Goal: Transaction & Acquisition: Obtain resource

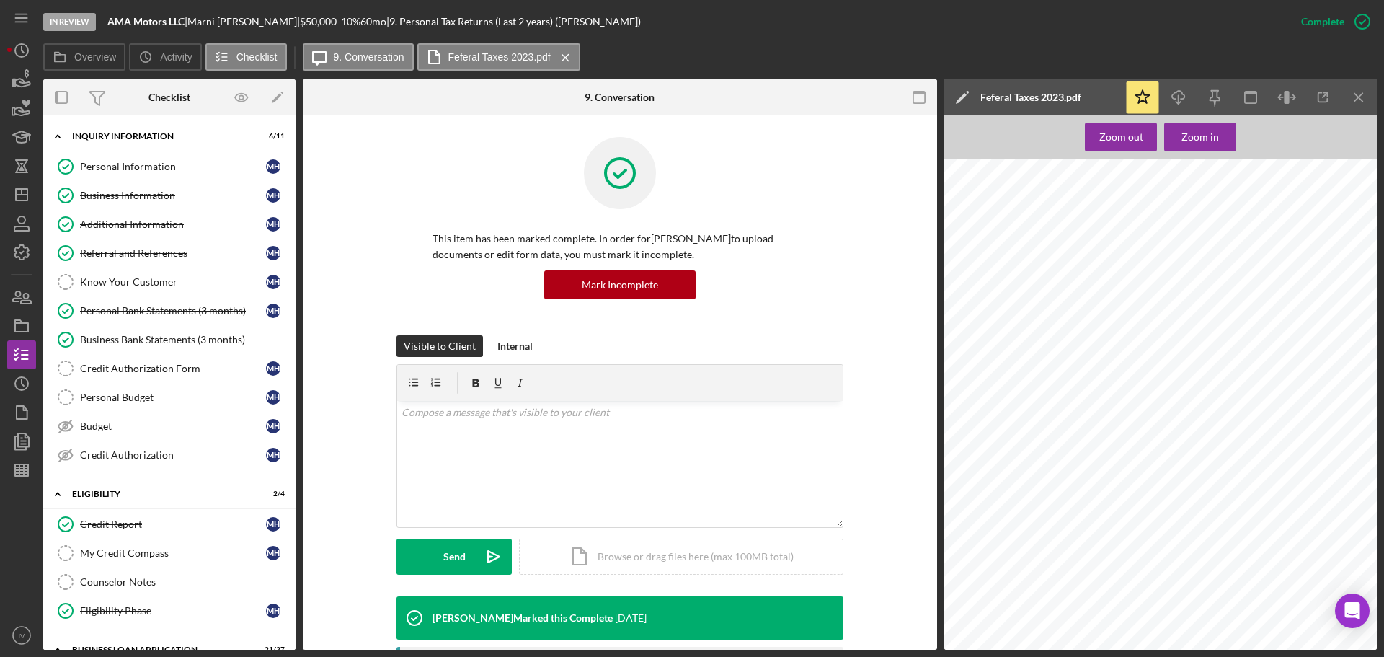
scroll to position [267, 0]
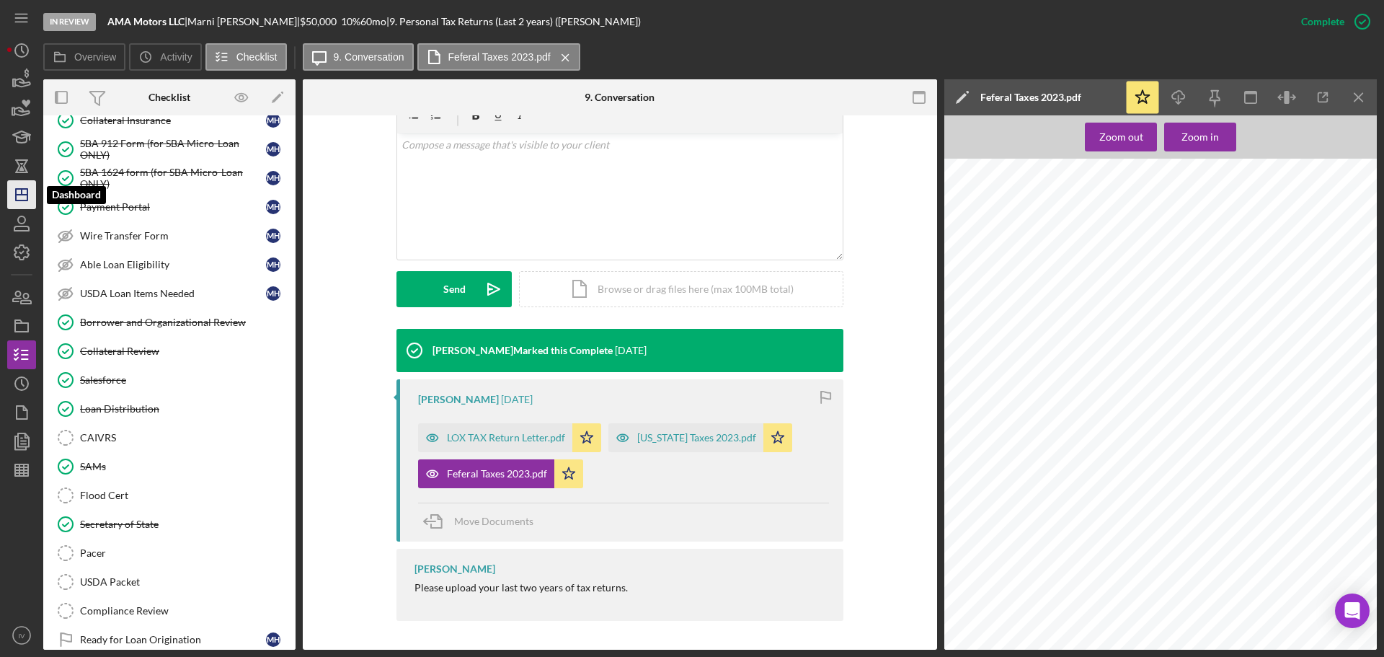
click at [19, 196] on icon "Icon/Dashboard" at bounding box center [22, 195] width 36 height 36
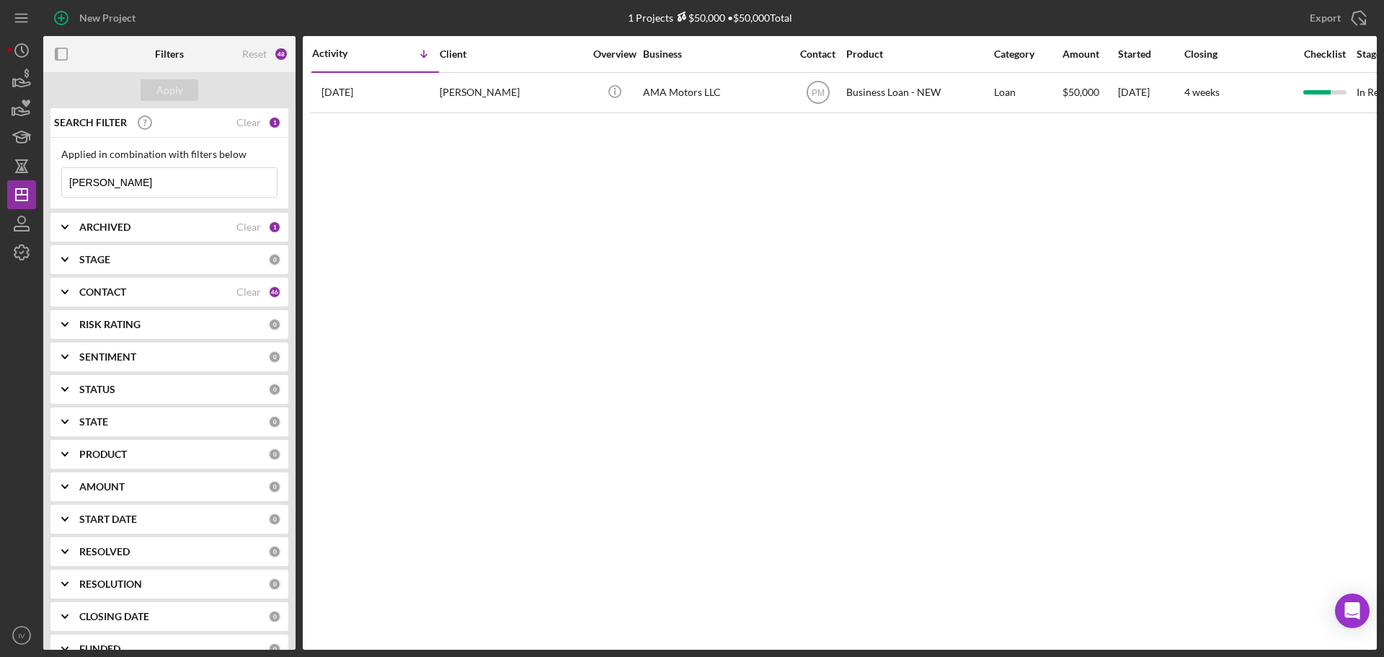
drag, startPoint x: 127, startPoint y: 192, endPoint x: 42, endPoint y: 177, distance: 86.4
click at [42, 177] on div "New Project 1 Projects $50,000 • $50,000 Total [PERSON_NAME] Export Icon/Export…" at bounding box center [692, 325] width 1370 height 650
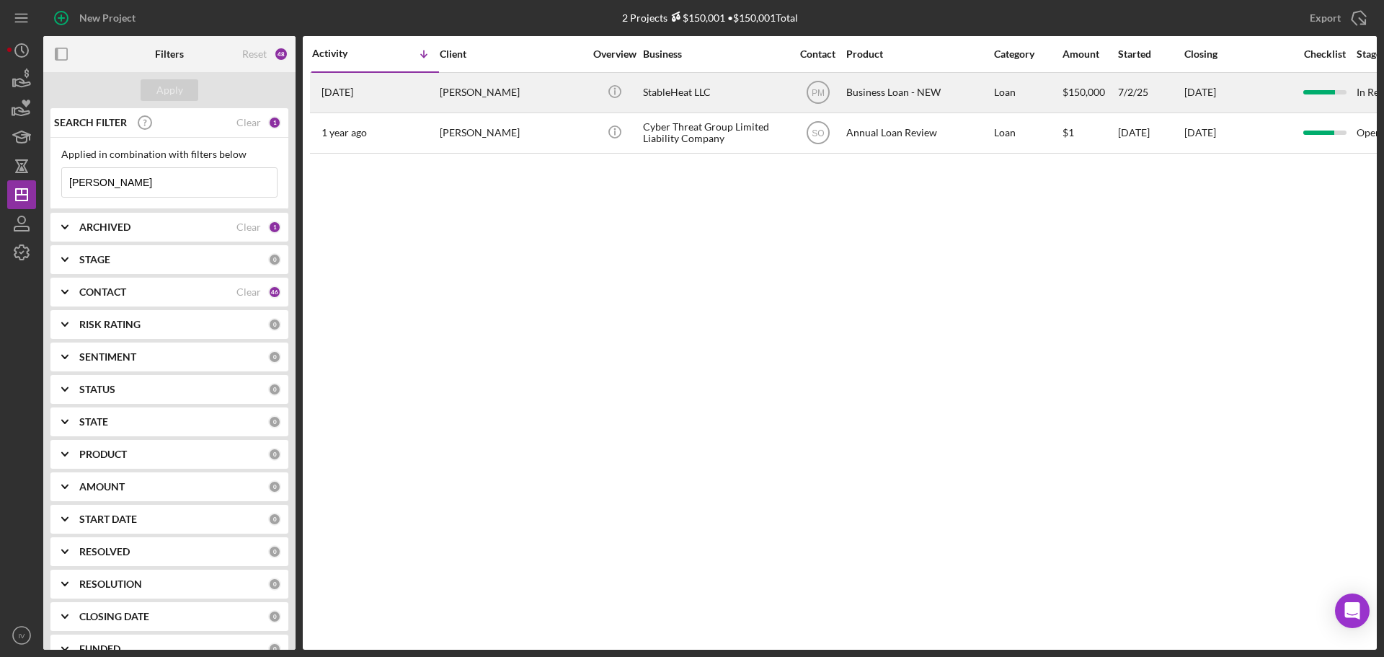
type input "[PERSON_NAME]"
click at [477, 92] on div "[PERSON_NAME]" at bounding box center [512, 93] width 144 height 38
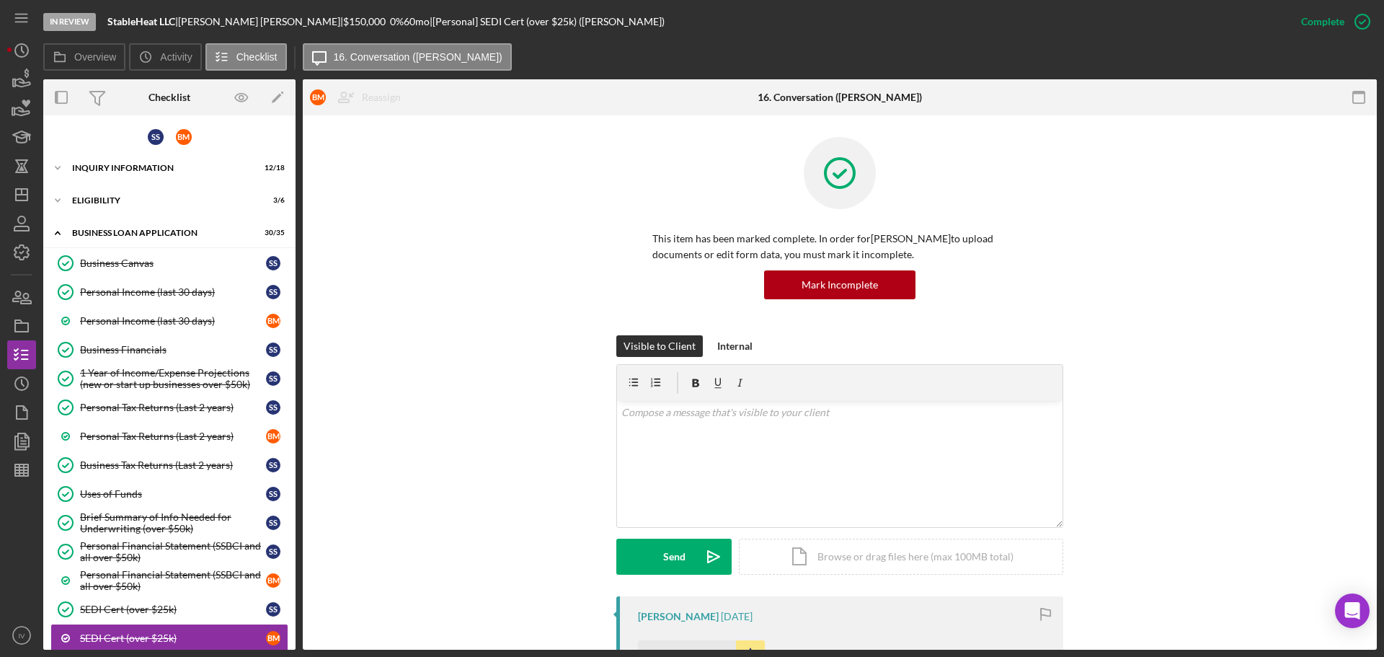
scroll to position [255, 0]
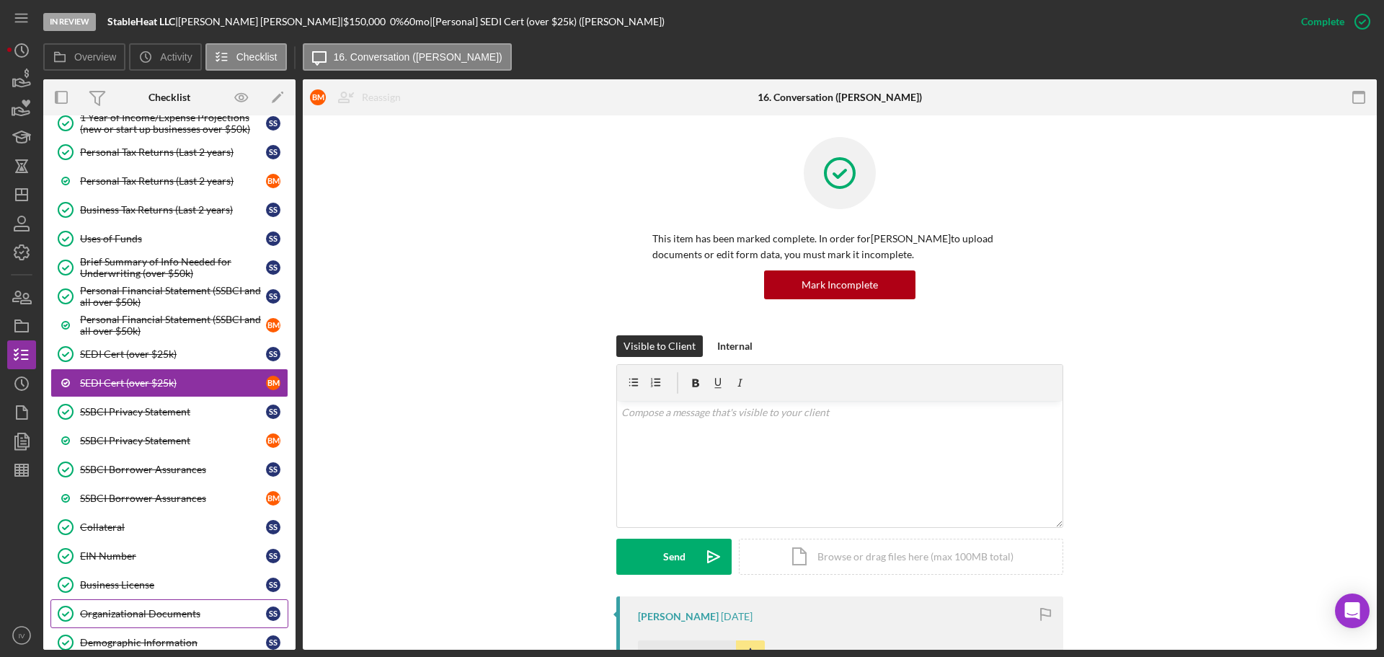
click at [130, 615] on div "Organizational Documents" at bounding box center [173, 614] width 186 height 12
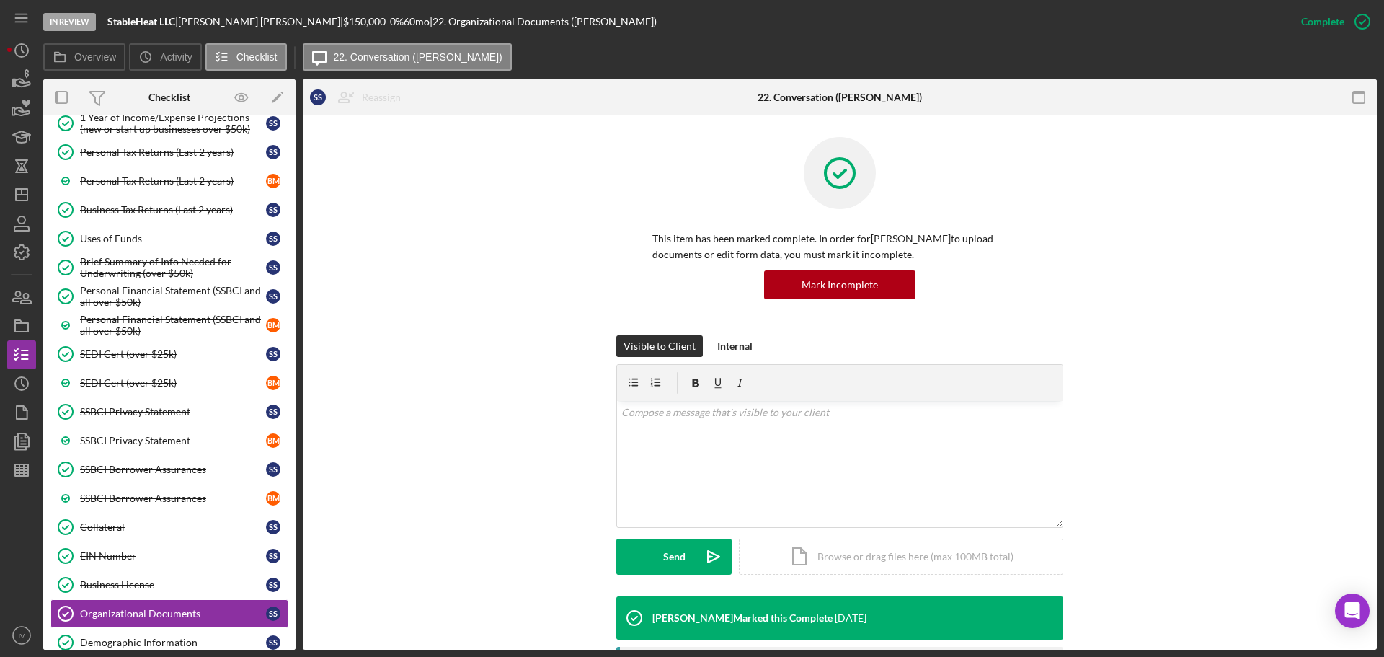
scroll to position [433, 0]
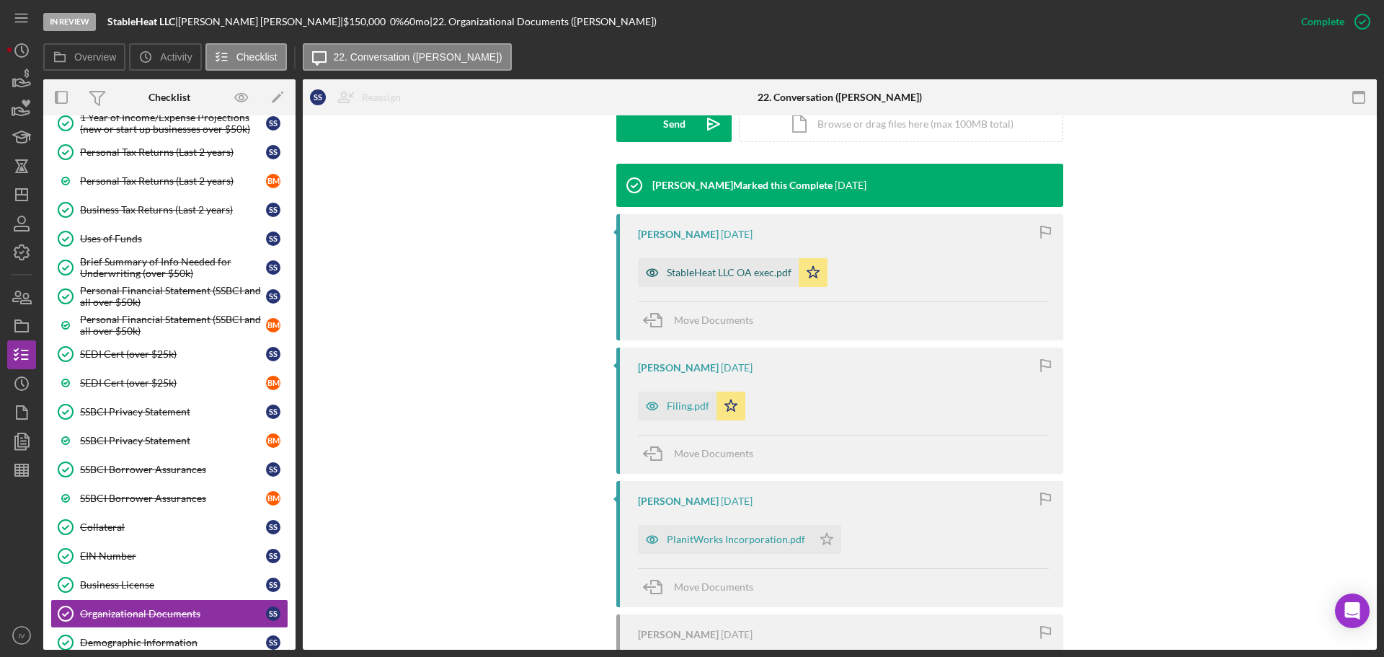
click at [702, 272] on div "StableHeat LLC OA exec.pdf" at bounding box center [729, 273] width 125 height 12
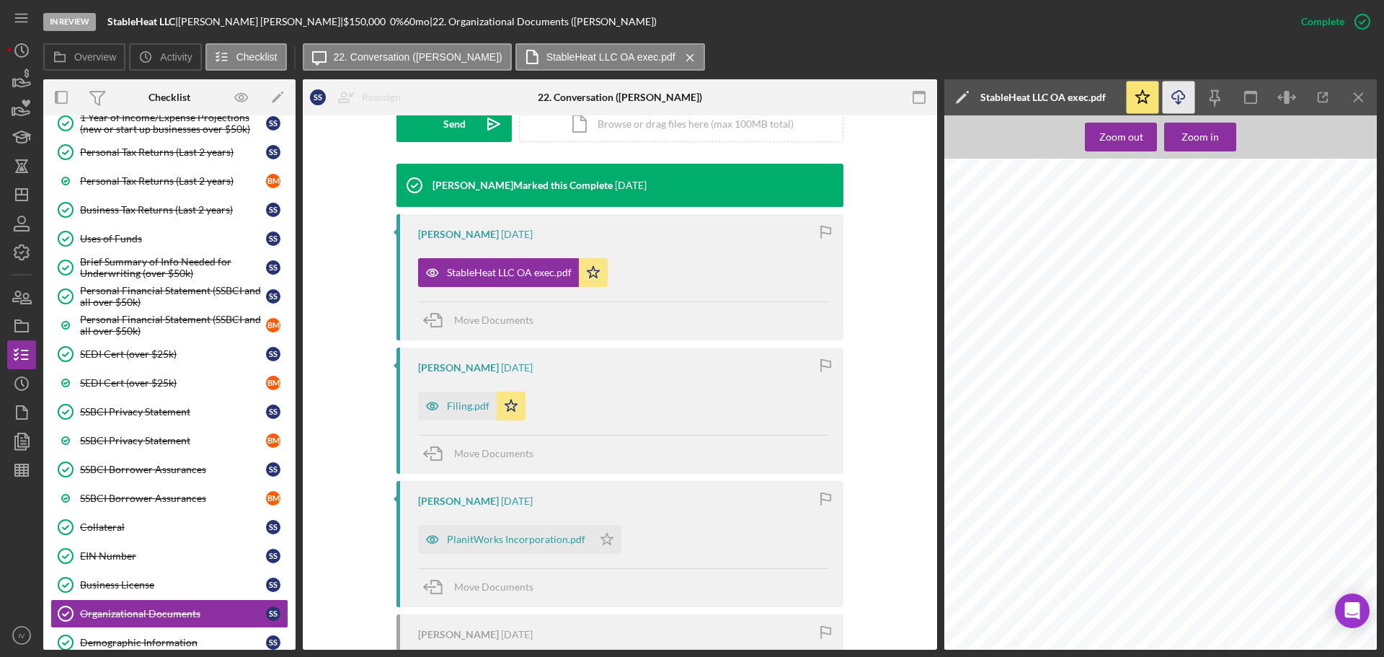
click at [1180, 97] on icon "Icon/Download" at bounding box center [1179, 97] width 32 height 32
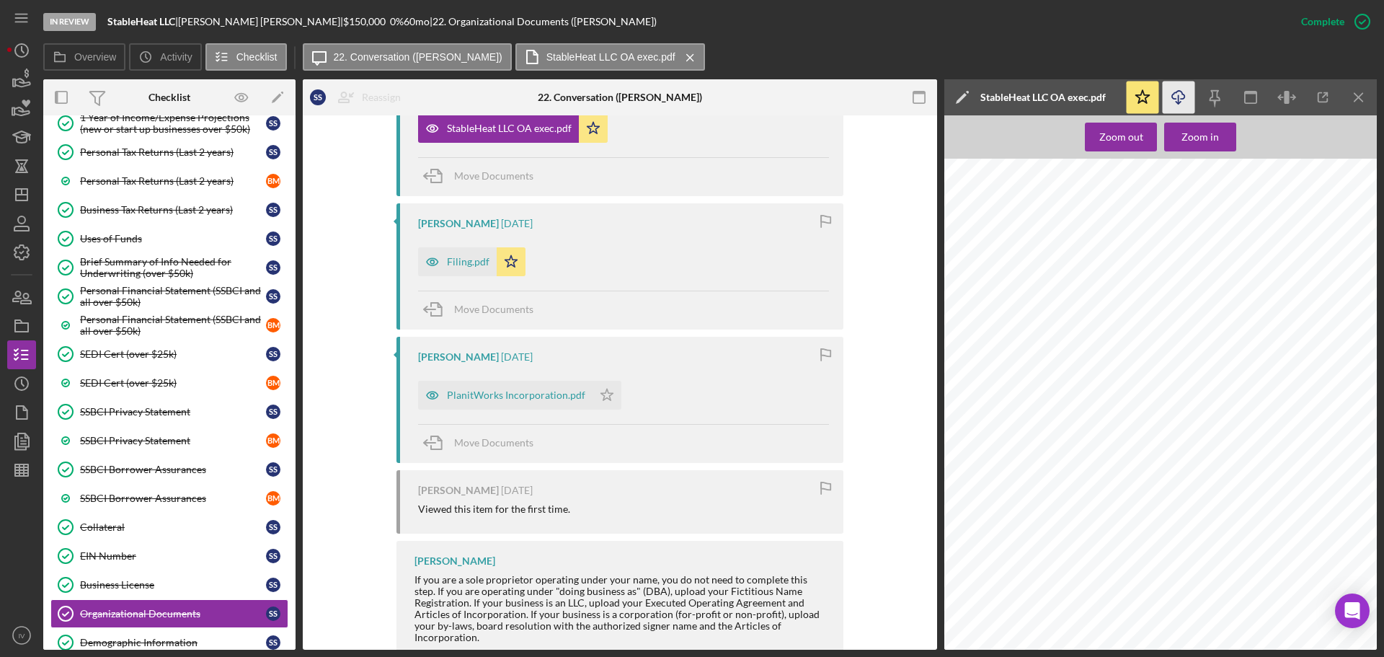
scroll to position [617, 0]
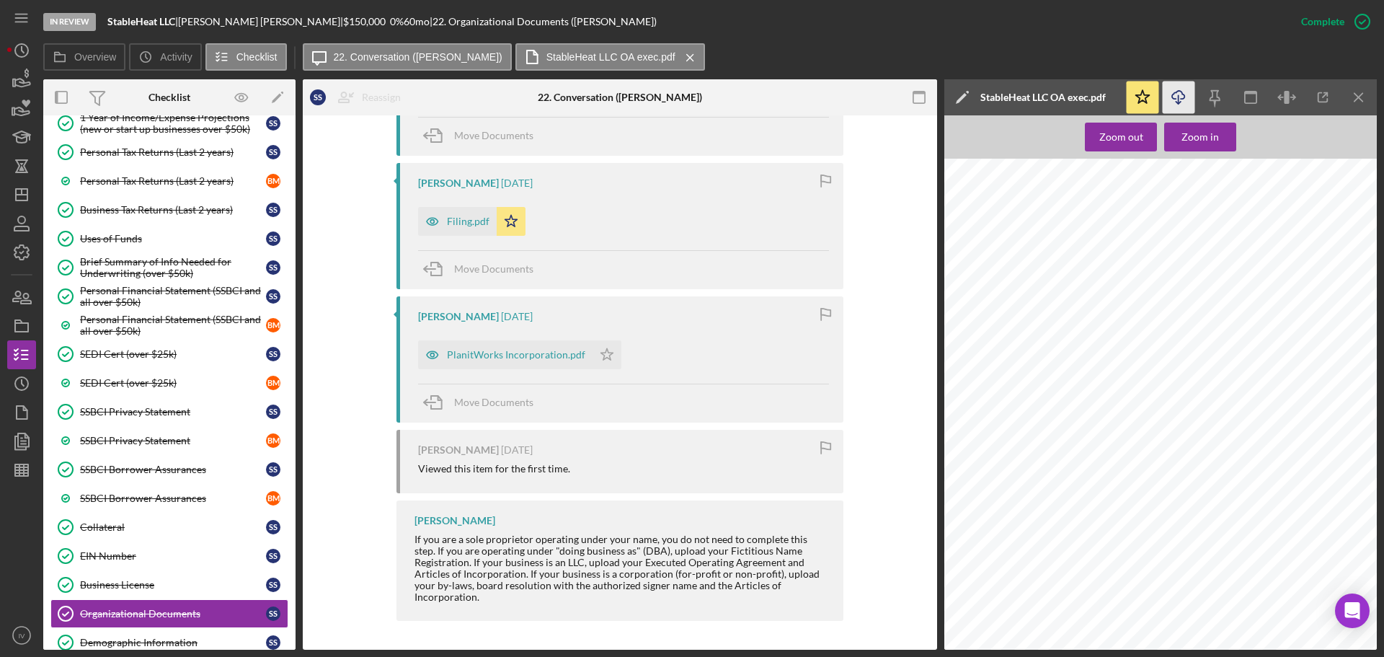
click at [465, 223] on div "Filing.pdf" at bounding box center [468, 222] width 43 height 12
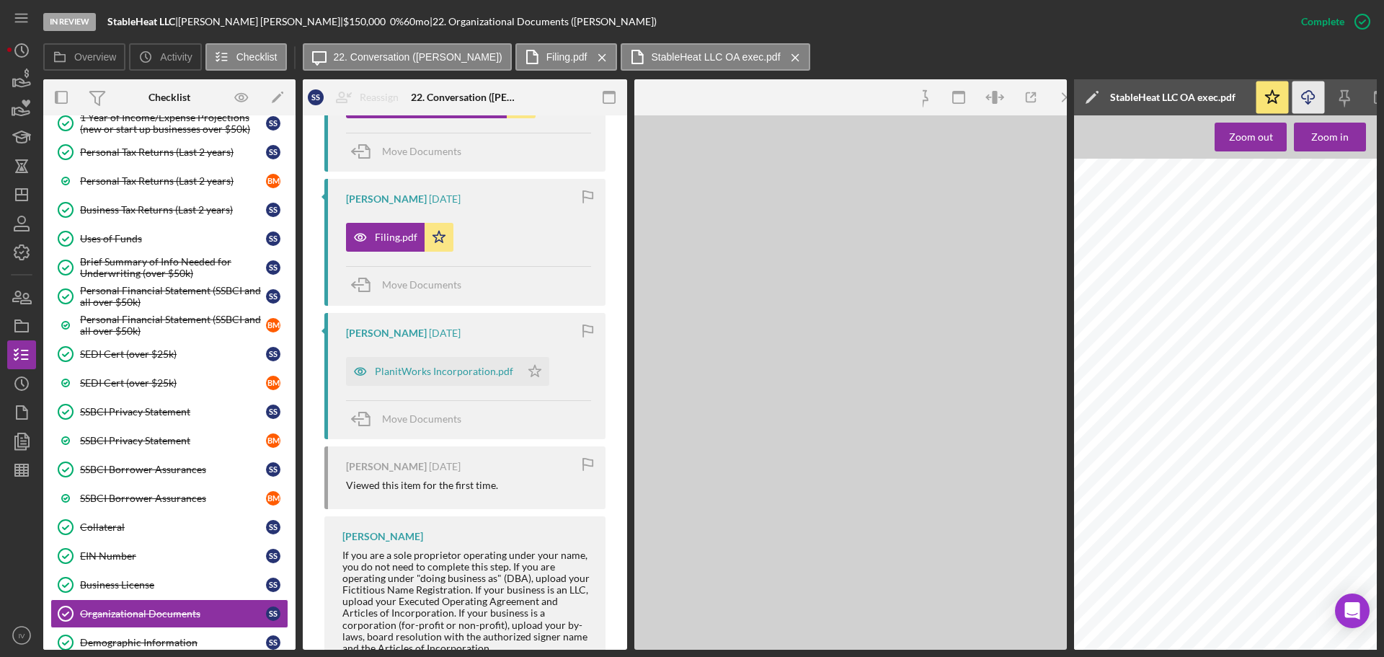
scroll to position [633, 0]
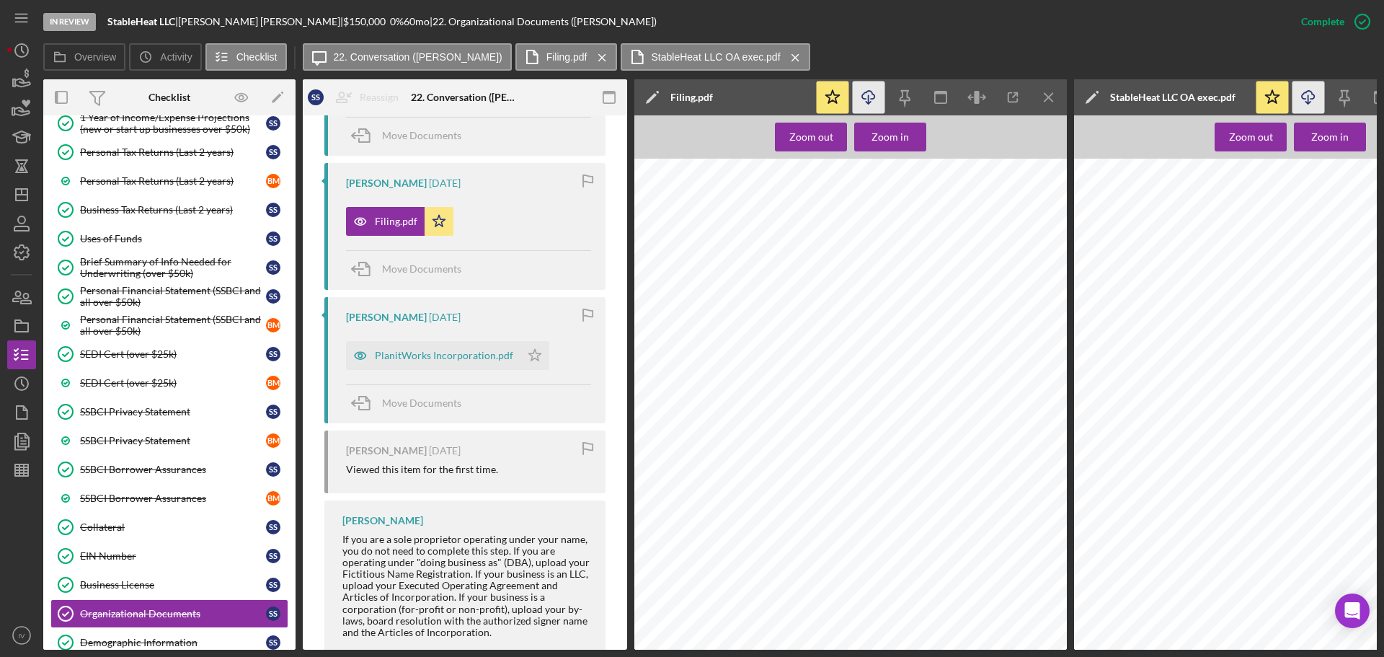
click at [864, 98] on icon "Icon/Download" at bounding box center [869, 97] width 32 height 32
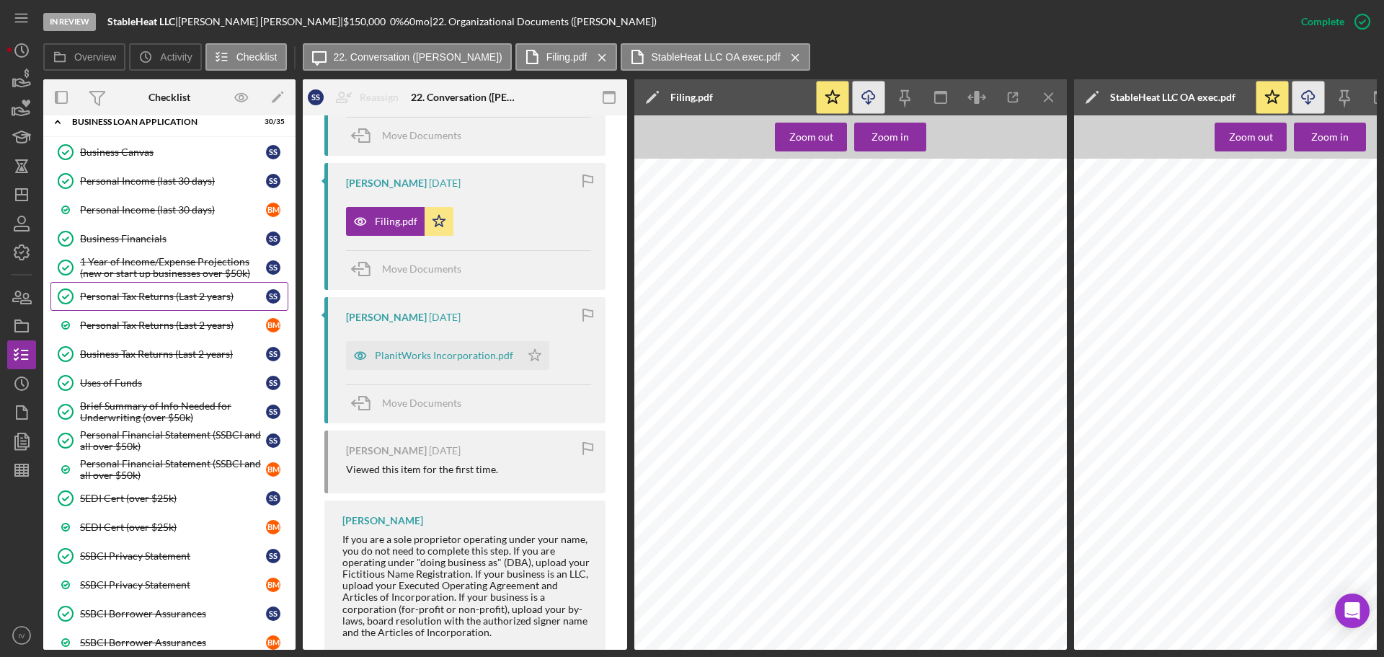
scroll to position [0, 0]
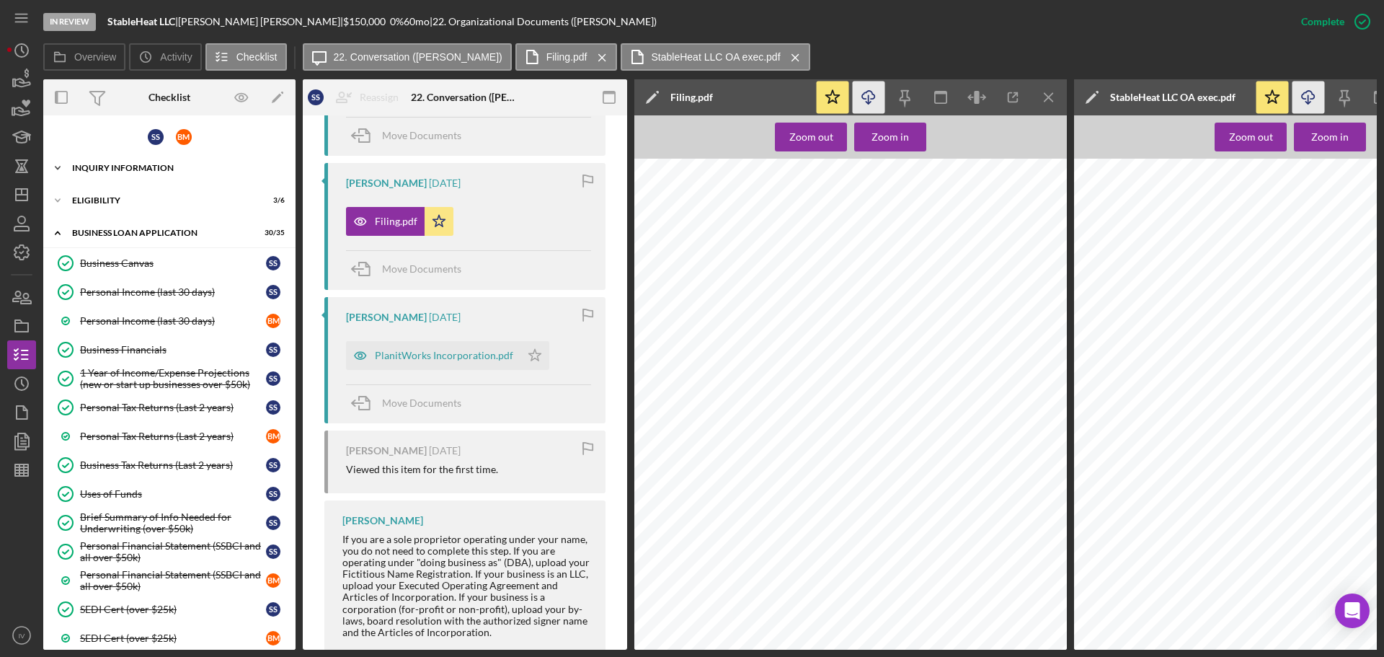
click at [138, 175] on div "Icon/Expander INQUIRY INFORMATION 12 / 18" at bounding box center [169, 168] width 252 height 29
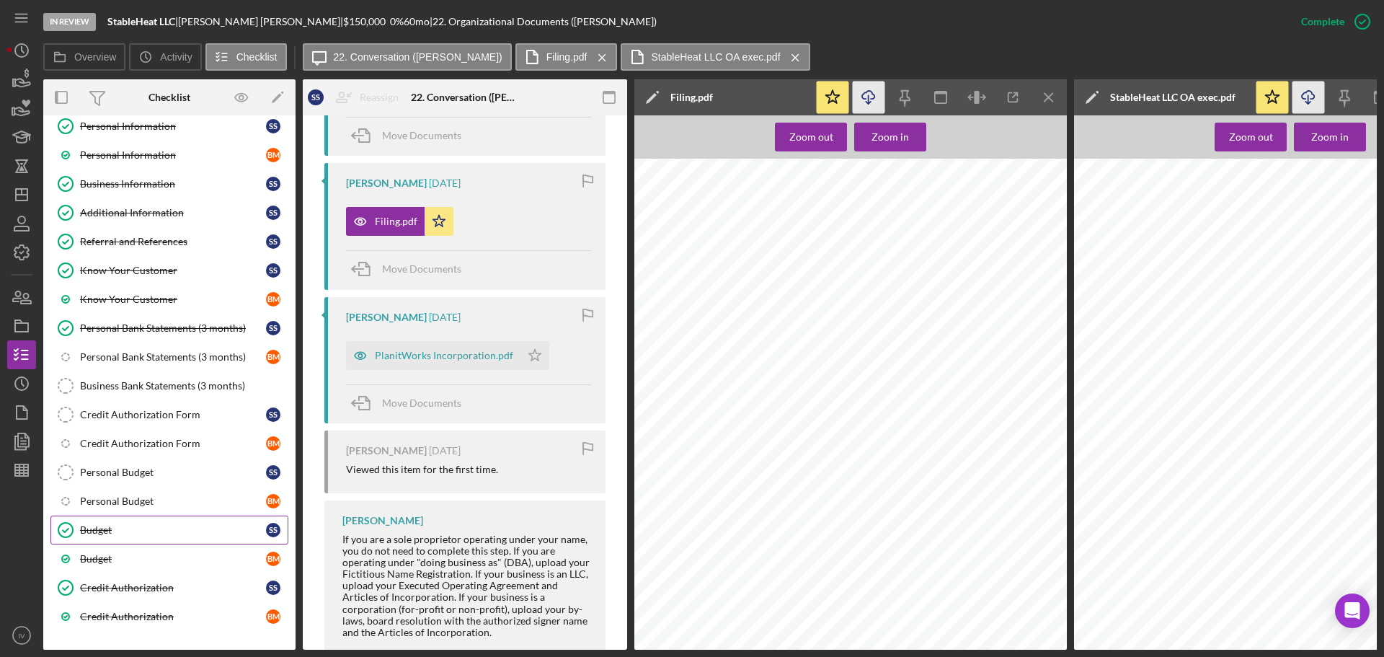
scroll to position [216, 0]
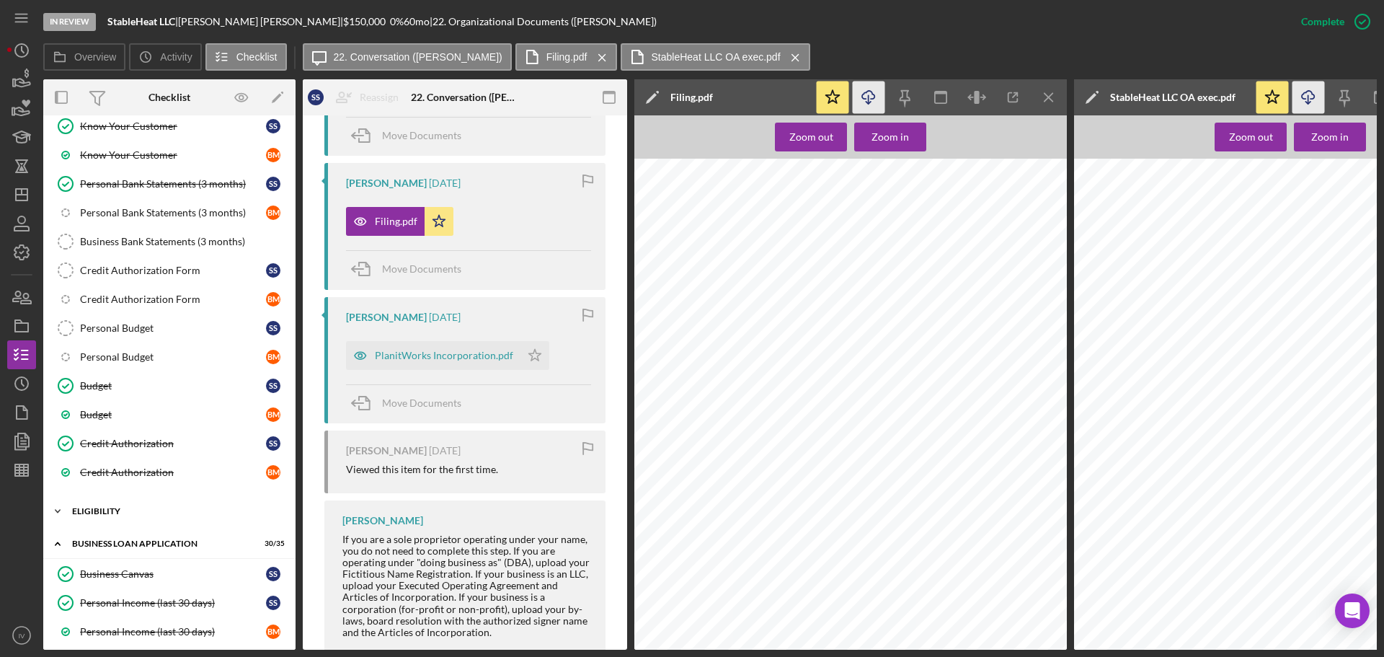
click at [105, 509] on div "ELIGIBILITY" at bounding box center [174, 511] width 205 height 9
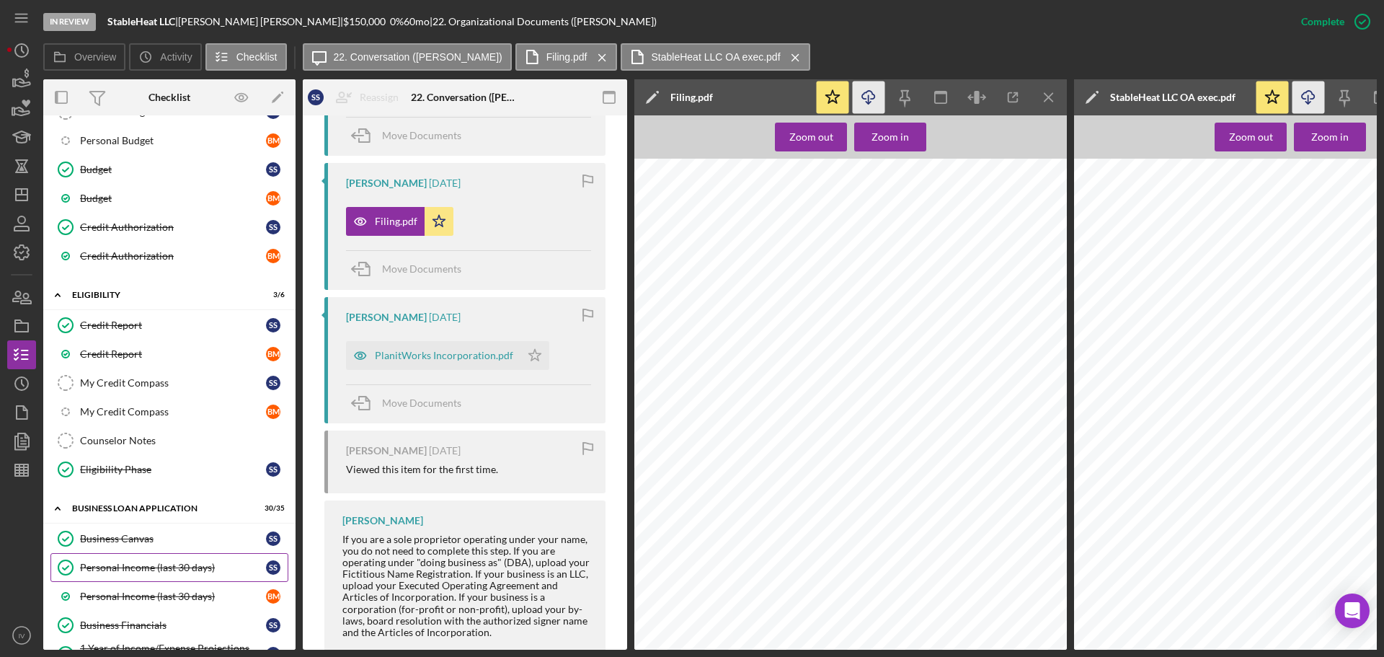
scroll to position [505, 0]
